Goal: Task Accomplishment & Management: Use online tool/utility

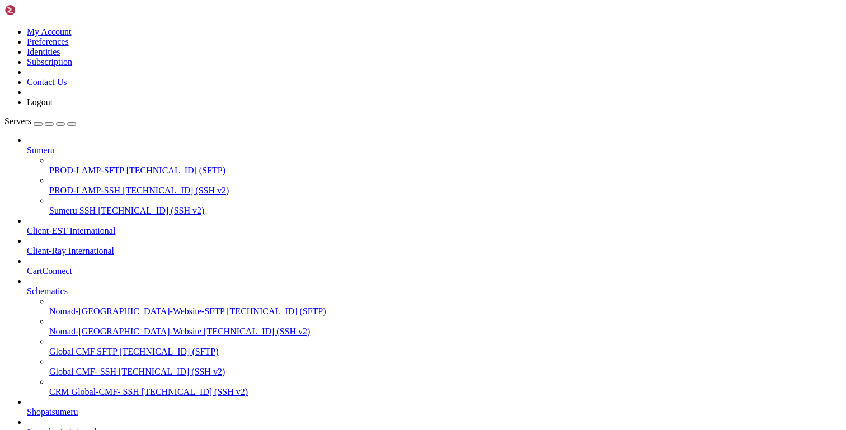
scroll to position [170, 0]
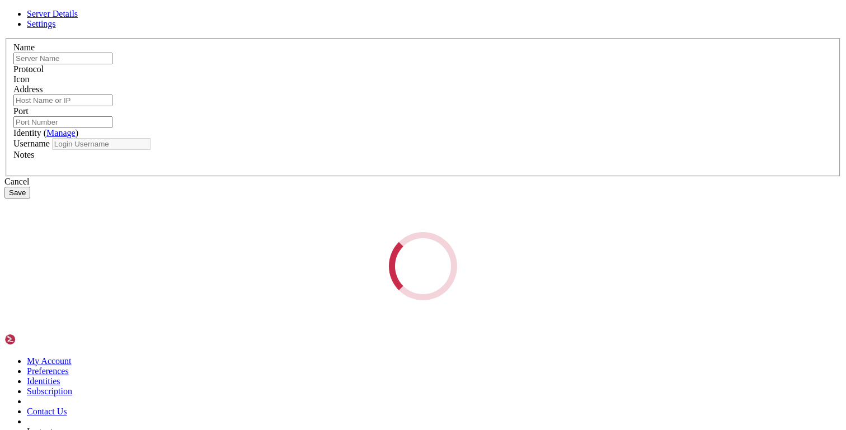
type input "tcauh-aws-ec2-free"
type input "[TECHNICAL_ID]"
type input "22"
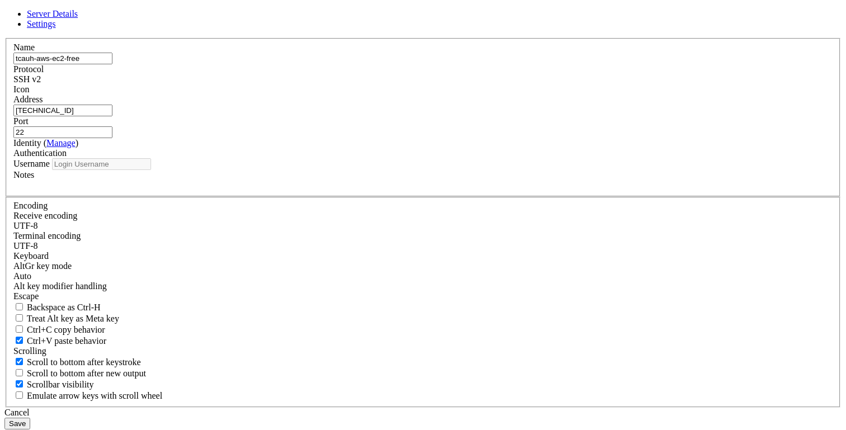
type input "ubuntu"
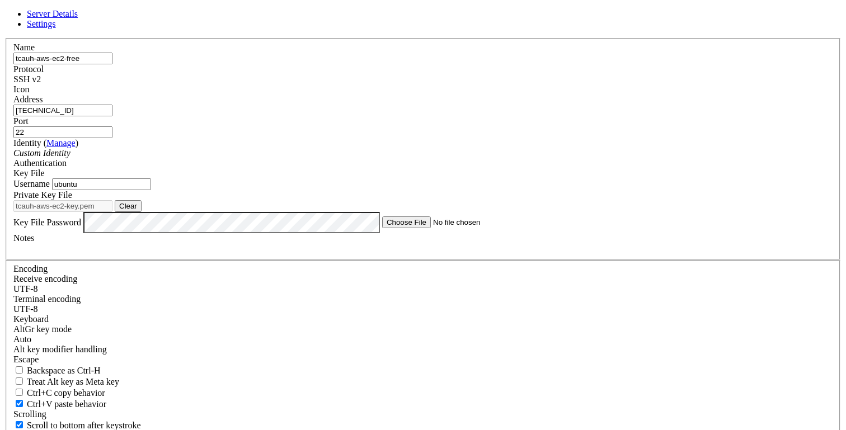
click at [112, 116] on input "[TECHNICAL_ID]" at bounding box center [62, 111] width 99 height 12
paste input "255.210.215"
type input "[TECHNICAL_ID]"
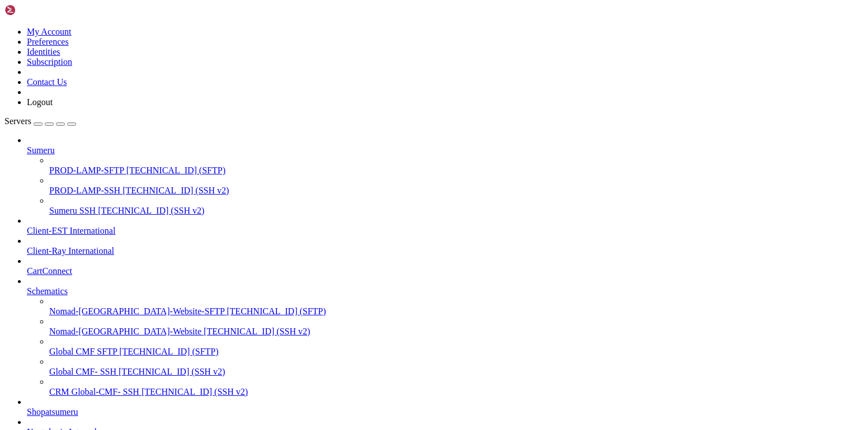
type input "/var/www/html/storage/logs"
